Goal: Task Accomplishment & Management: Use online tool/utility

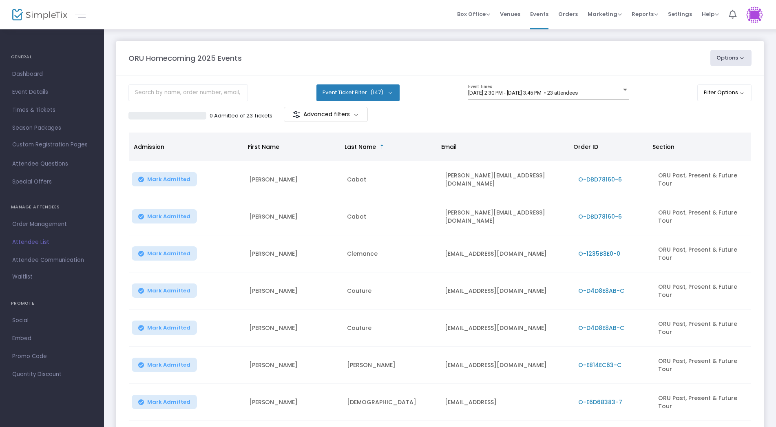
click at [388, 92] on button "Event Ticket Filter (147)" at bounding box center [357, 92] width 83 height 16
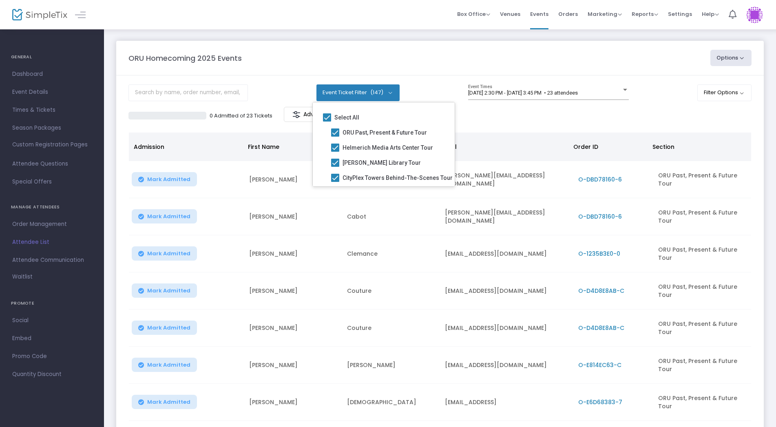
scroll to position [1038, 10]
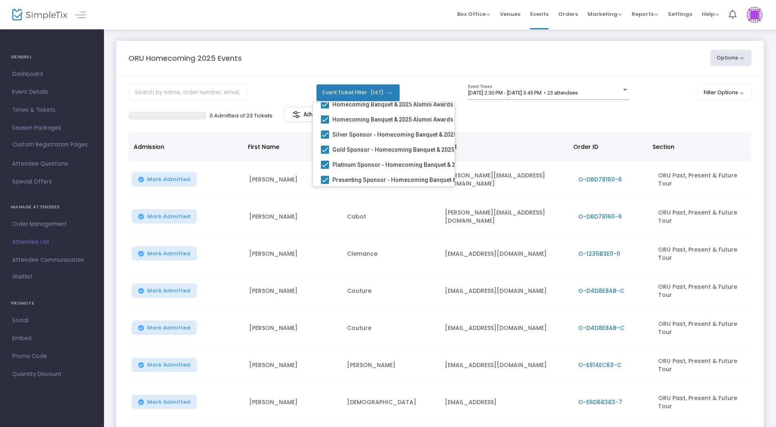
click at [388, 92] on button "Event Ticket Filter (147)" at bounding box center [357, 92] width 83 height 16
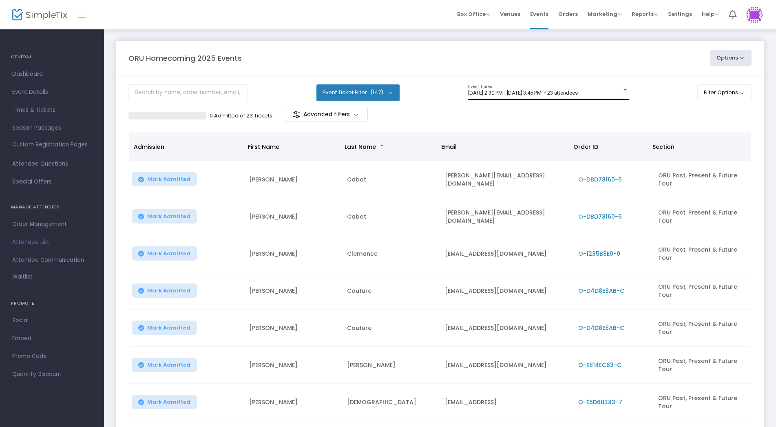
click at [623, 91] on div at bounding box center [625, 90] width 4 height 2
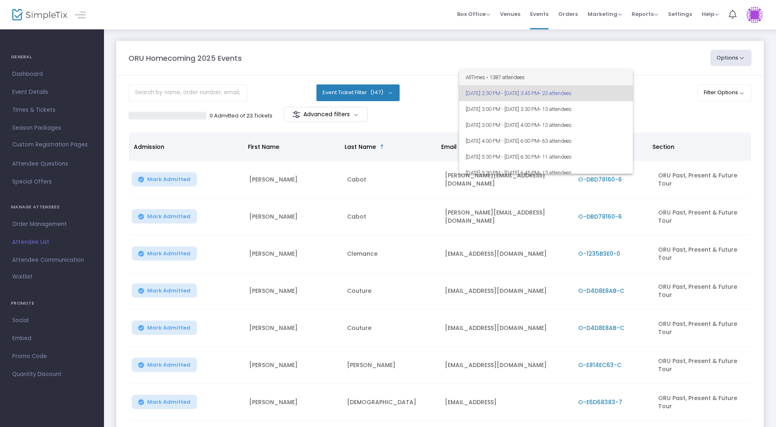
click at [518, 78] on span "All Times • 1387 attendees" at bounding box center [545, 77] width 161 height 16
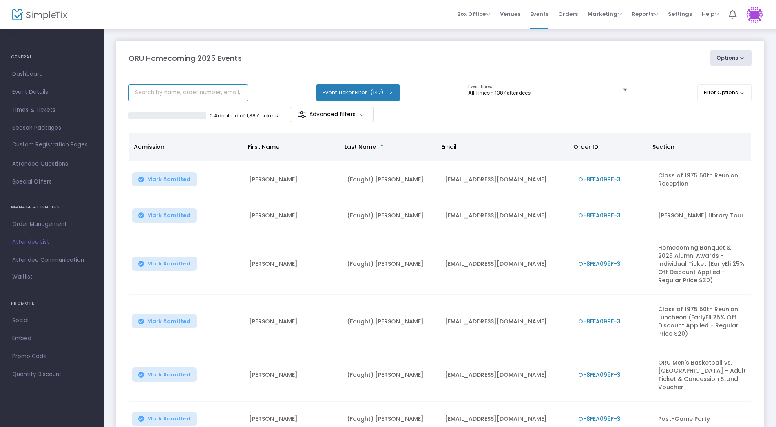
click at [183, 93] on input "text" at bounding box center [187, 92] width 119 height 17
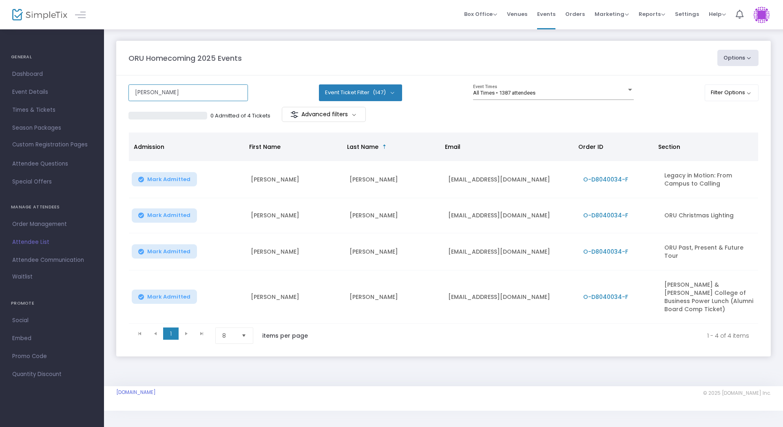
drag, startPoint x: 195, startPoint y: 96, endPoint x: 126, endPoint y: 88, distance: 68.9
click at [128, 88] on input "[PERSON_NAME]" at bounding box center [187, 92] width 119 height 17
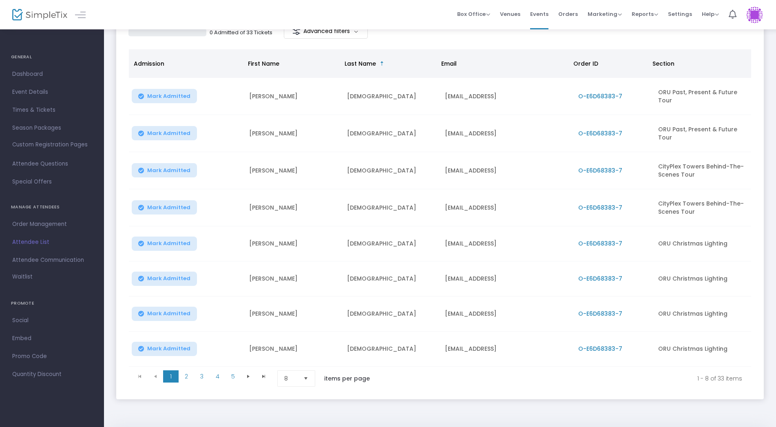
scroll to position [125, 0]
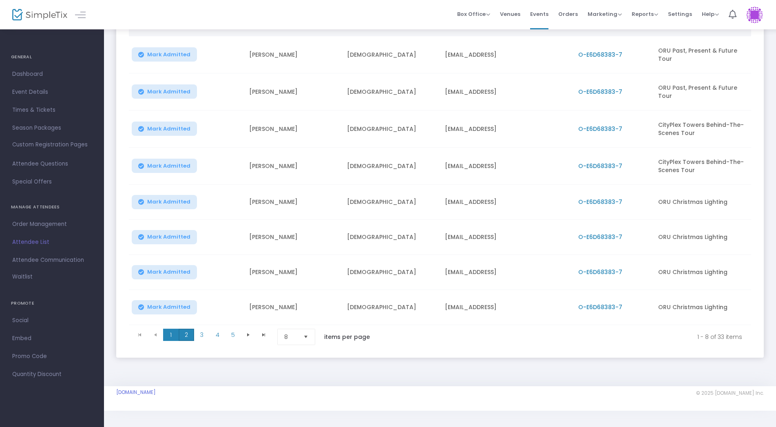
click at [183, 335] on span "2" at bounding box center [186, 335] width 15 height 12
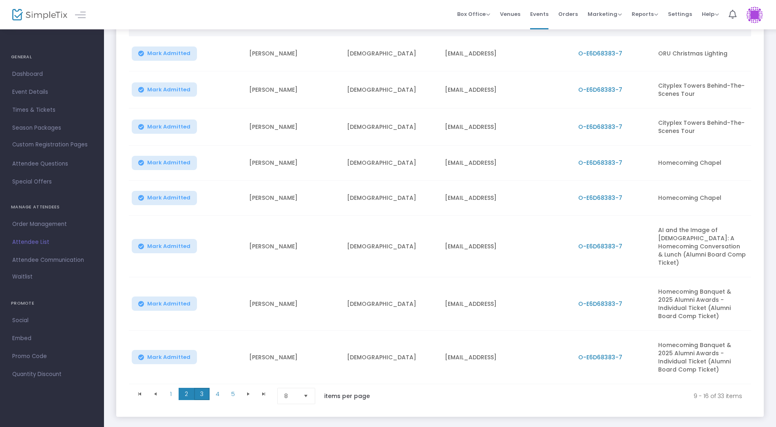
click at [200, 388] on span "3" at bounding box center [201, 394] width 15 height 12
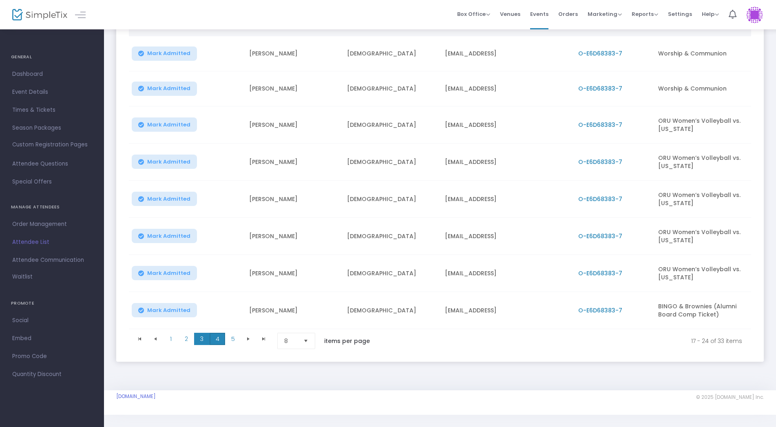
click at [215, 336] on span "4" at bounding box center [216, 339] width 15 height 12
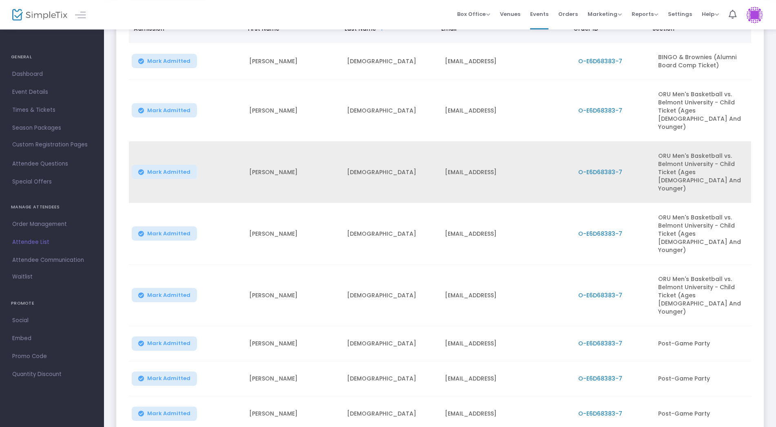
scroll to position [0, 0]
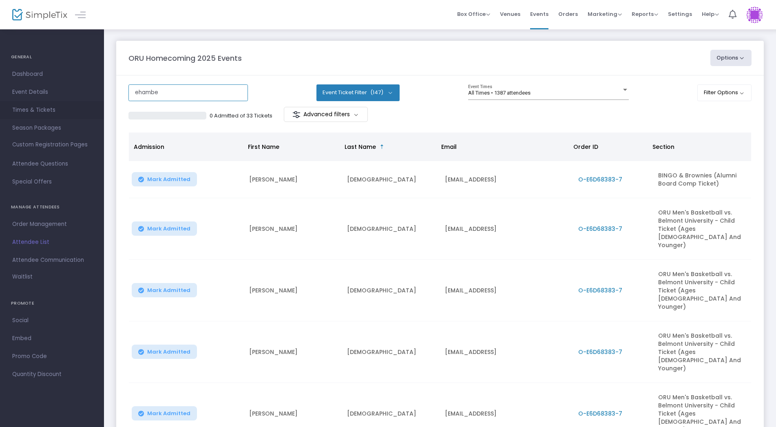
drag, startPoint x: 129, startPoint y: 99, endPoint x: 79, endPoint y: 101, distance: 49.4
click at [128, 101] on input "ehambe" at bounding box center [187, 92] width 119 height 17
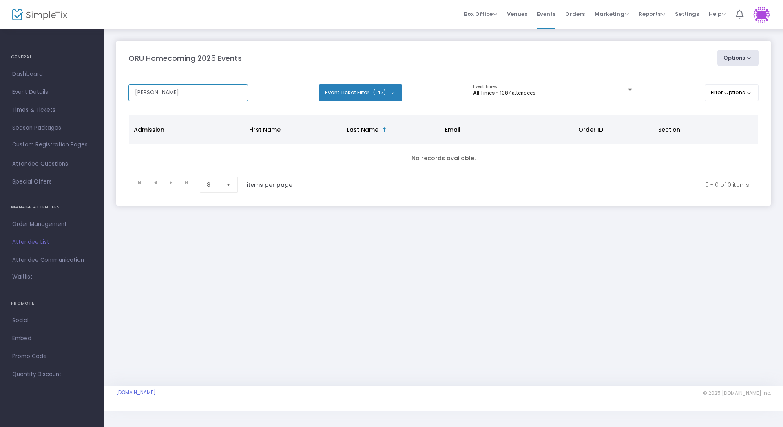
click at [128, 96] on input "[PERSON_NAME]" at bounding box center [187, 92] width 119 height 17
drag, startPoint x: 186, startPoint y: 89, endPoint x: 102, endPoint y: 97, distance: 84.3
click at [128, 97] on input "osiwala" at bounding box center [187, 92] width 119 height 17
drag, startPoint x: 185, startPoint y: 93, endPoint x: 107, endPoint y: 96, distance: 78.7
click at [128, 96] on input "[PERSON_NAME]" at bounding box center [187, 92] width 119 height 17
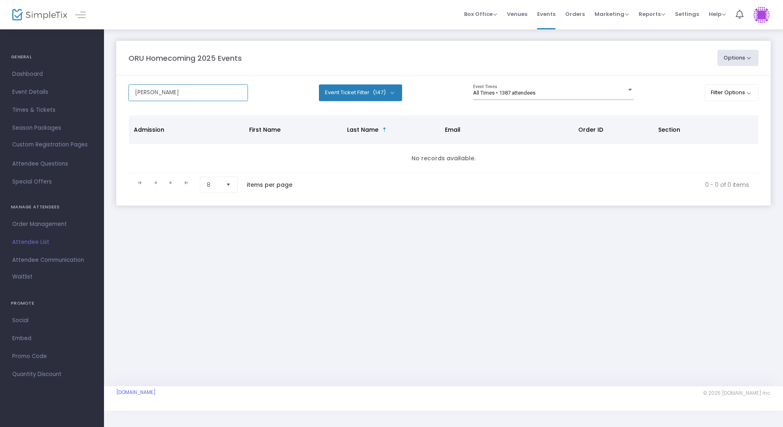
type input "[PERSON_NAME]"
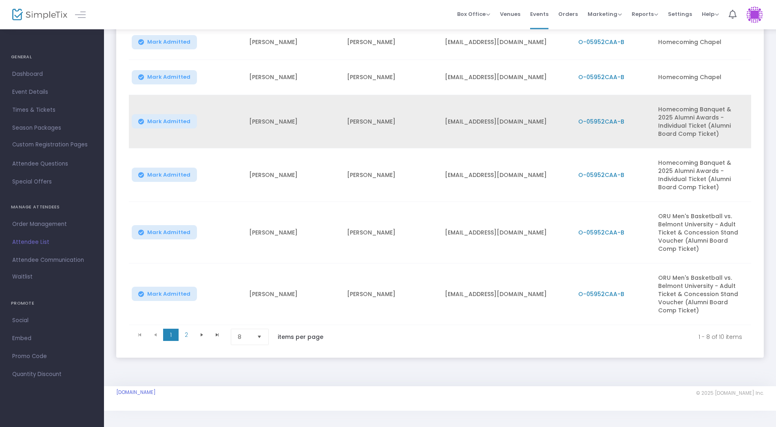
scroll to position [213, 0]
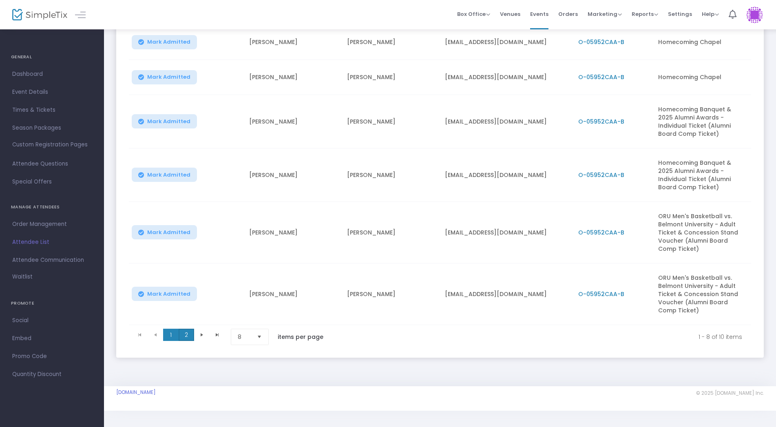
click at [190, 329] on span "2" at bounding box center [186, 335] width 15 height 12
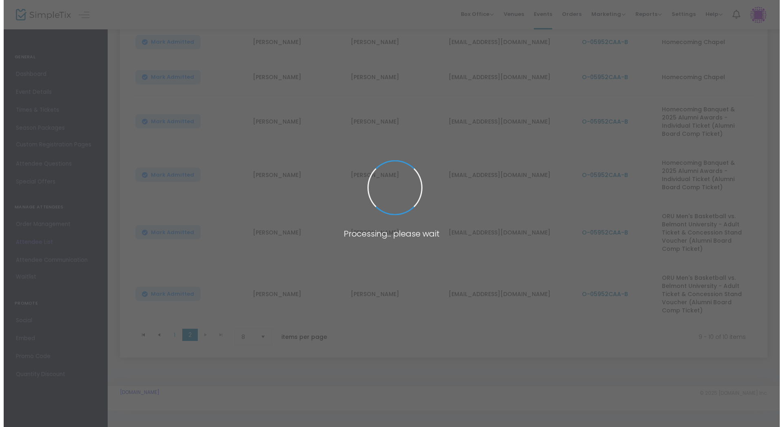
scroll to position [0, 0]
